Goal: Task Accomplishment & Management: Manage account settings

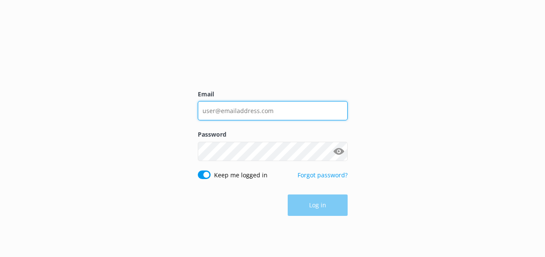
type input "[EMAIL_ADDRESS][DOMAIN_NAME]"
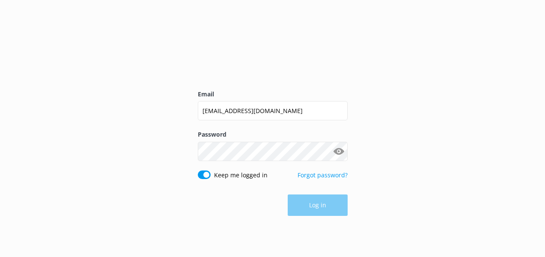
click at [327, 197] on div "Log in" at bounding box center [273, 204] width 150 height 21
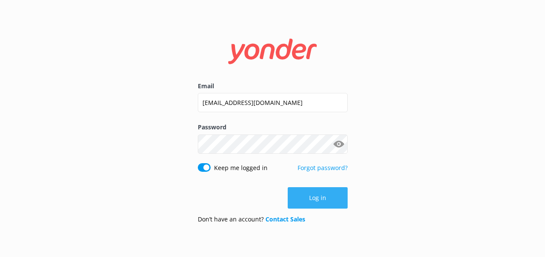
click at [329, 200] on button "Log in" at bounding box center [318, 197] width 60 height 21
